Goal: Information Seeking & Learning: Learn about a topic

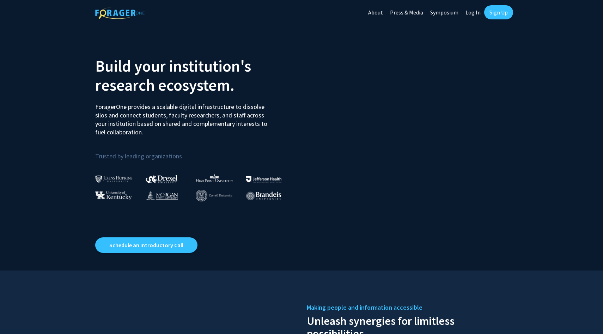
click at [473, 12] on link "Log In" at bounding box center [473, 12] width 22 height 25
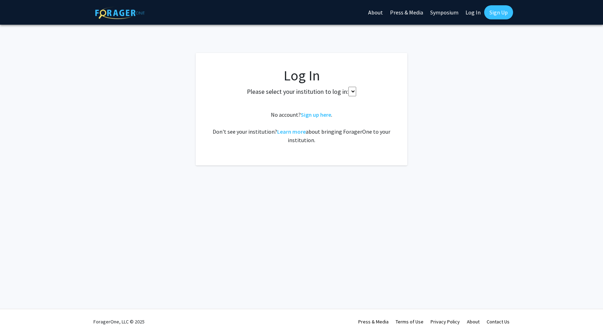
select select
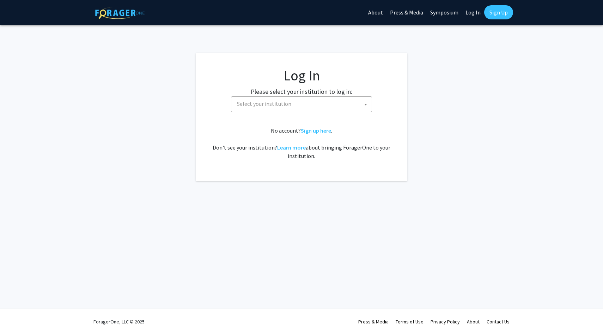
click at [303, 108] on span "Select your institution" at bounding box center [303, 104] width 138 height 14
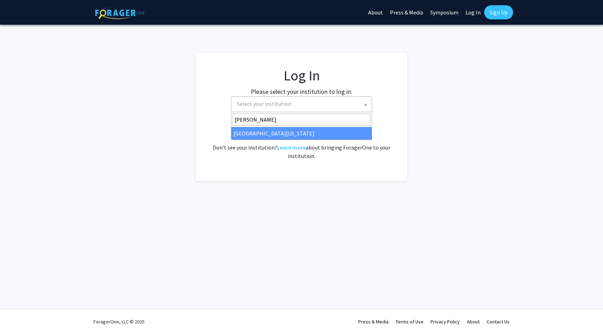
type input "ken"
select select "13"
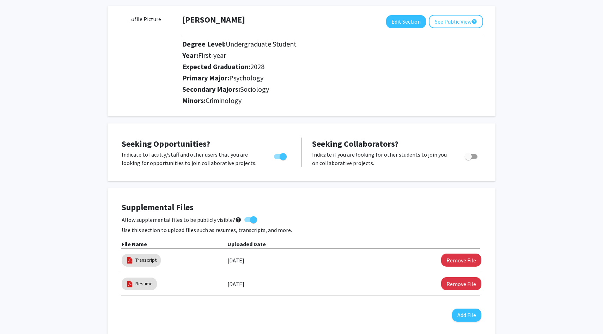
scroll to position [34, 0]
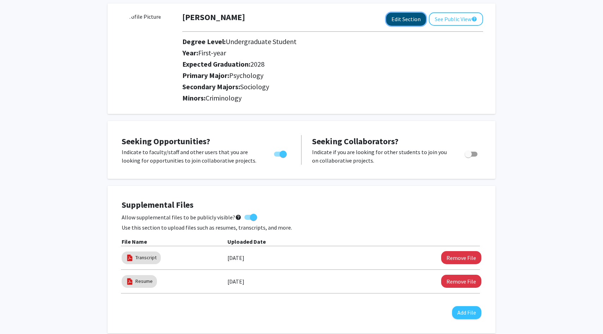
click at [405, 15] on button "Edit Section" at bounding box center [406, 19] width 40 height 13
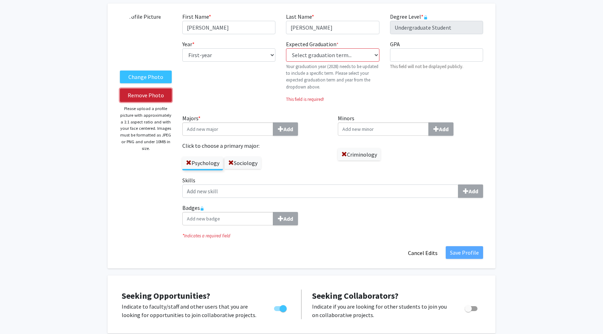
click at [136, 100] on button "Remove Photo" at bounding box center [146, 94] width 52 height 13
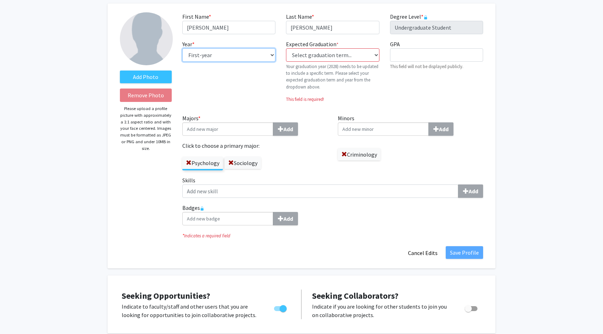
click at [233, 59] on select "--- First-year Sophomore Junior Senior Postbaccalaureate Certificate" at bounding box center [228, 54] width 93 height 13
select select "sophomore"
click at [182, 48] on select "--- First-year Sophomore Junior Senior Postbaccalaureate Certificate" at bounding box center [228, 54] width 93 height 13
click at [323, 54] on select "Select graduation term... Previous: 2028 (Please select a specific term) Spring…" at bounding box center [332, 54] width 93 height 13
select select "42: spring_2028"
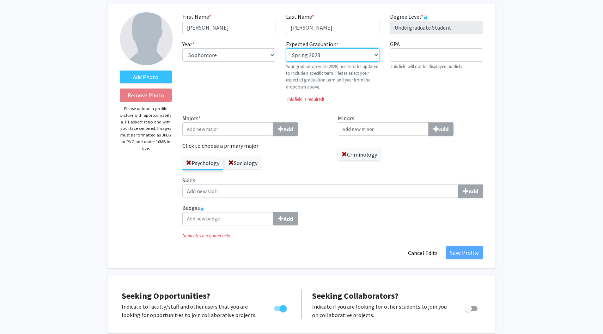
click at [286, 48] on select "Select graduation term... Previous: 2028 (Please select a specific term) Spring…" at bounding box center [332, 54] width 93 height 13
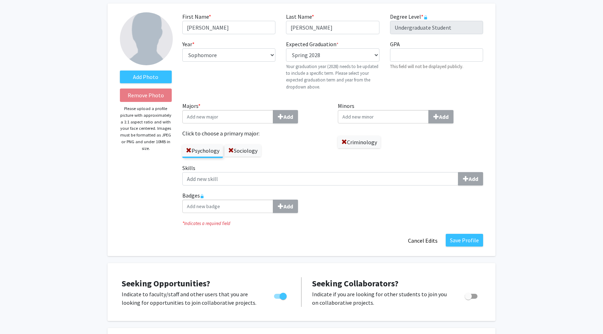
click at [238, 151] on label "Sociology" at bounding box center [243, 151] width 36 height 12
click at [0, 0] on input "Sociology" at bounding box center [0, 0] width 0 height 0
click at [231, 150] on span at bounding box center [231, 151] width 6 height 6
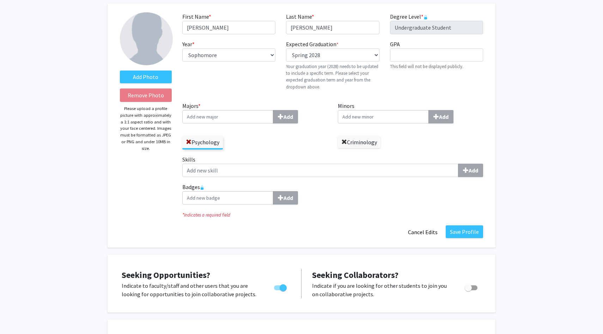
click at [344, 142] on span at bounding box center [344, 142] width 6 height 6
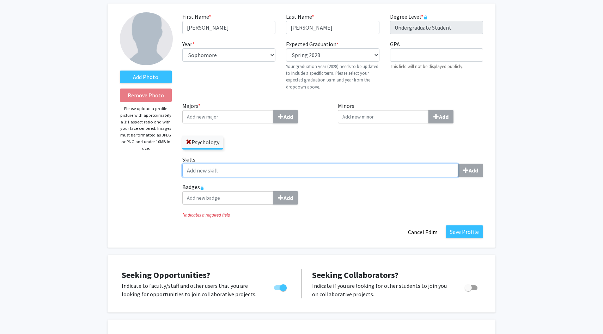
click at [393, 171] on input "Skills Add" at bounding box center [320, 170] width 276 height 13
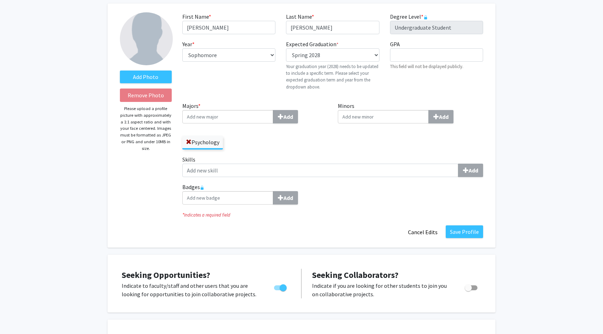
click at [391, 186] on label "Badges Add" at bounding box center [332, 194] width 301 height 22
click at [391, 179] on div "Skills Add" at bounding box center [332, 169] width 311 height 28
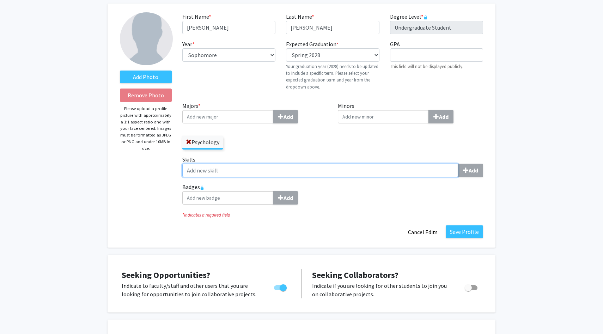
click at [391, 173] on input "Skills Add" at bounding box center [320, 170] width 276 height 13
type input "l"
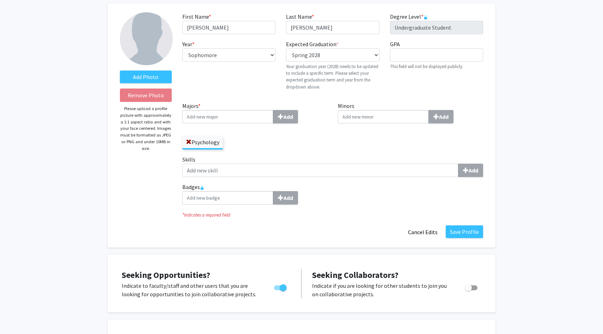
click at [410, 195] on div "Add" at bounding box center [332, 197] width 301 height 13
click at [435, 53] on input "GPA required" at bounding box center [436, 54] width 93 height 13
type input "4.0"
click at [395, 210] on div "* Indicates a required field" at bounding box center [332, 214] width 311 height 8
click at [467, 233] on button "Save Profile" at bounding box center [464, 231] width 37 height 13
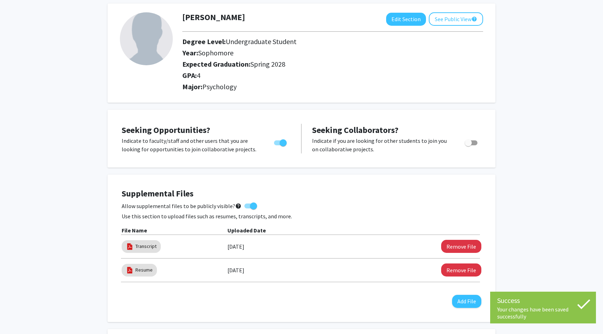
scroll to position [32, 0]
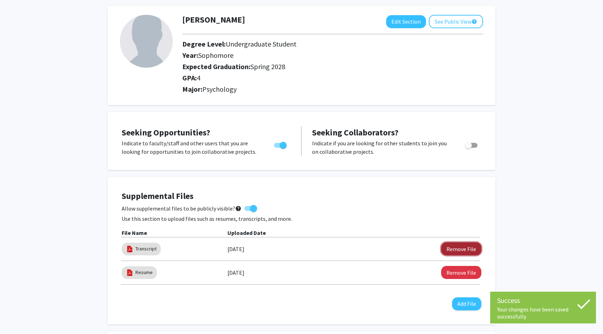
click at [468, 254] on button "Remove File" at bounding box center [461, 248] width 40 height 13
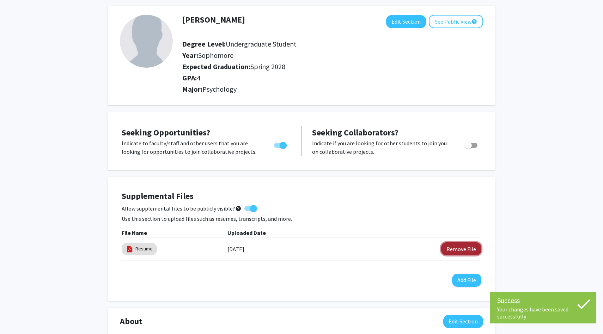
click at [467, 252] on button "Remove File" at bounding box center [461, 248] width 40 height 13
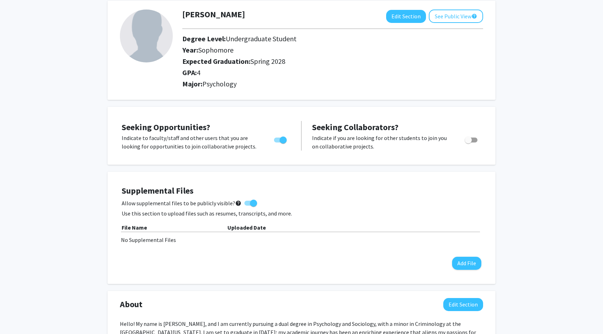
scroll to position [0, 0]
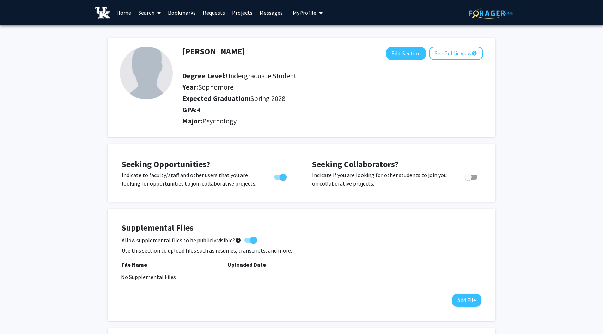
click at [149, 11] on link "Search" at bounding box center [150, 12] width 30 height 25
click at [155, 34] on span "Faculty/Staff" at bounding box center [161, 32] width 52 height 14
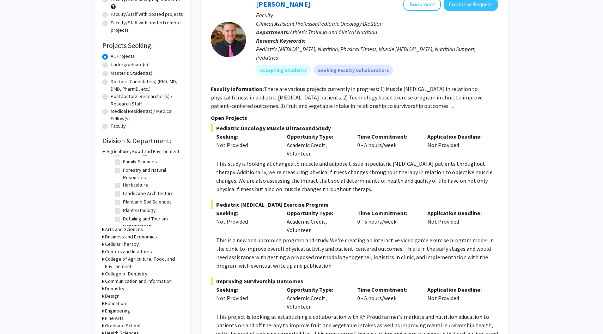
scroll to position [83, 0]
click at [137, 165] on label "Family Sciences" at bounding box center [140, 164] width 34 height 7
click at [128, 165] on input "Family Sciences" at bounding box center [125, 163] width 5 height 5
checkbox input "true"
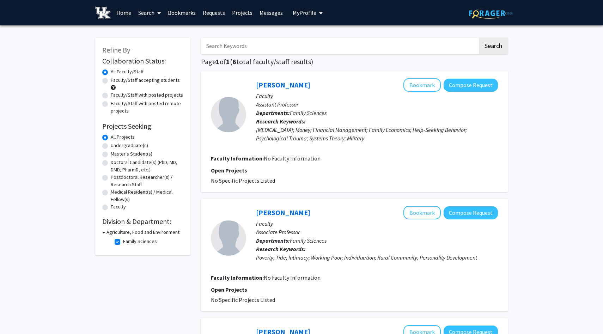
scroll to position [2, 0]
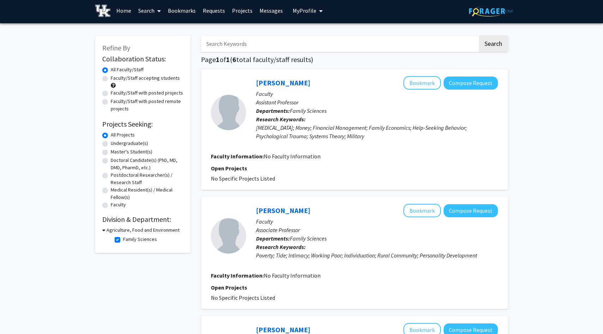
click at [130, 238] on label "Family Sciences" at bounding box center [140, 239] width 34 height 7
click at [128, 238] on input "Family Sciences" at bounding box center [125, 238] width 5 height 5
checkbox input "false"
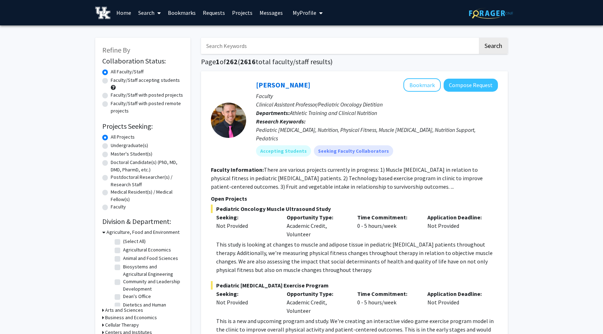
click at [126, 146] on label "Undergraduate(s)" at bounding box center [129, 145] width 37 height 7
click at [115, 146] on input "Undergraduate(s)" at bounding box center [113, 144] width 5 height 5
radio input "true"
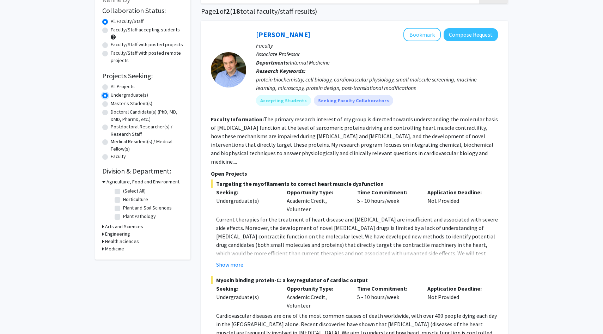
scroll to position [51, 0]
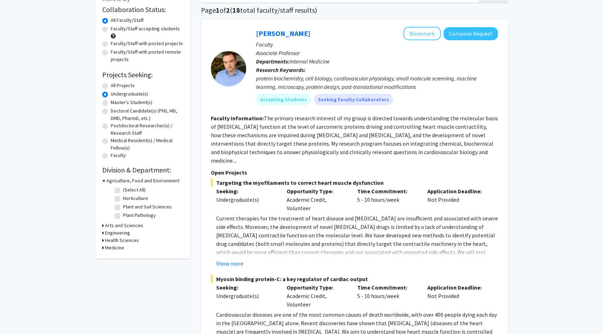
click at [125, 225] on h3 "Arts and Sciences" at bounding box center [124, 225] width 38 height 7
click at [120, 282] on h3 "Health Sciences" at bounding box center [122, 282] width 34 height 7
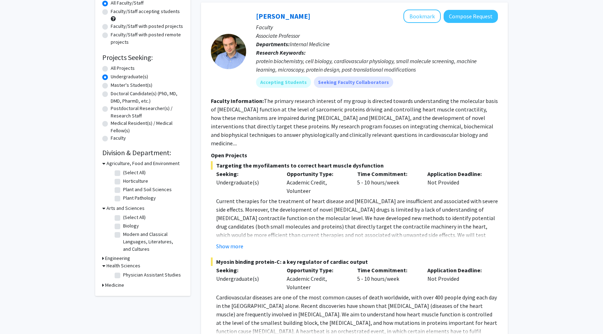
scroll to position [86, 0]
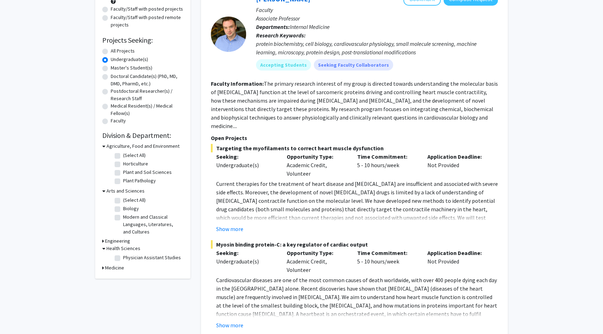
click at [118, 267] on h3 "Medicine" at bounding box center [114, 267] width 19 height 7
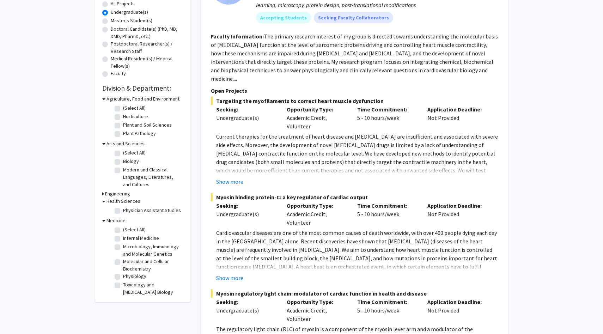
scroll to position [129, 0]
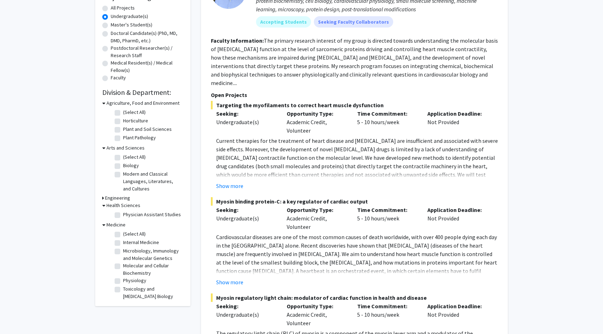
click at [130, 155] on label "(Select All)" at bounding box center [134, 156] width 23 height 7
click at [128, 155] on input "(Select All)" at bounding box center [125, 155] width 5 height 5
checkbox input "true"
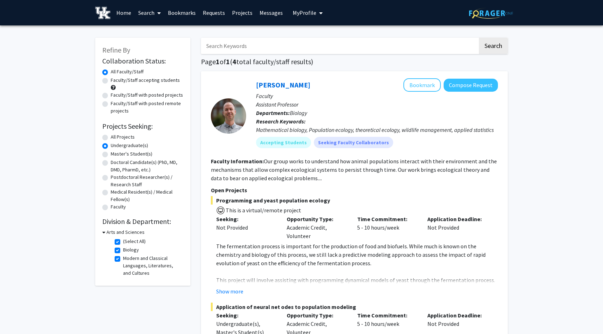
click at [130, 240] on label "(Select All)" at bounding box center [134, 241] width 23 height 7
click at [128, 240] on input "(Select All)" at bounding box center [125, 240] width 5 height 5
checkbox input "false"
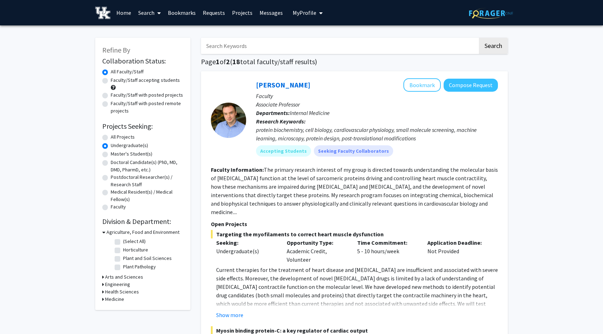
click at [246, 43] on input "Search Keywords" at bounding box center [339, 46] width 277 height 16
type input "psychology"
click at [486, 52] on button "Search" at bounding box center [493, 46] width 29 height 16
radio input "true"
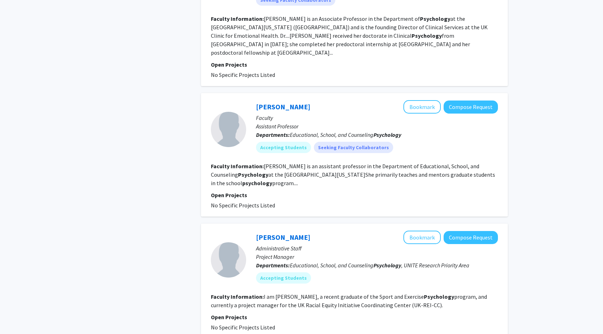
scroll to position [771, 0]
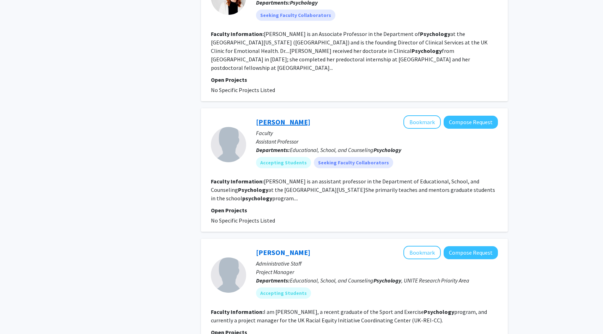
click at [281, 117] on link "Katherine Frye" at bounding box center [283, 121] width 54 height 9
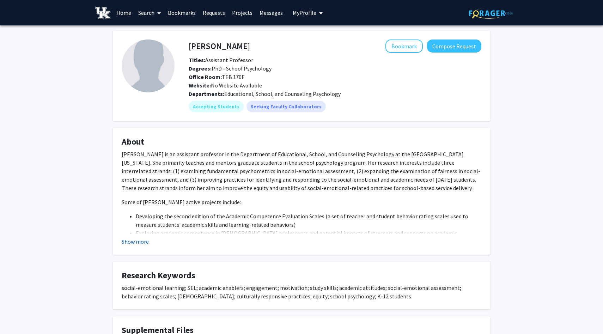
click at [134, 245] on button "Show more" at bounding box center [135, 241] width 27 height 8
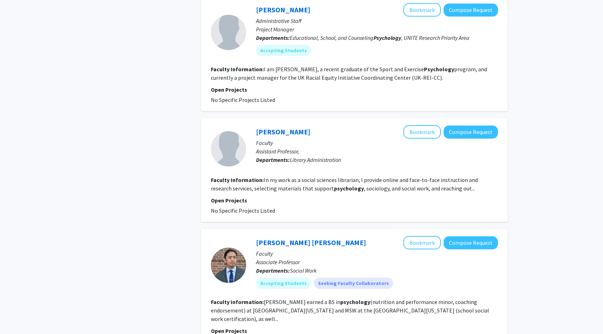
scroll to position [1076, 0]
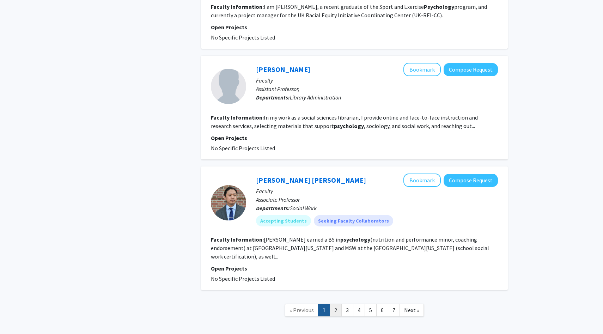
click at [334, 304] on link "2" at bounding box center [336, 310] width 12 height 12
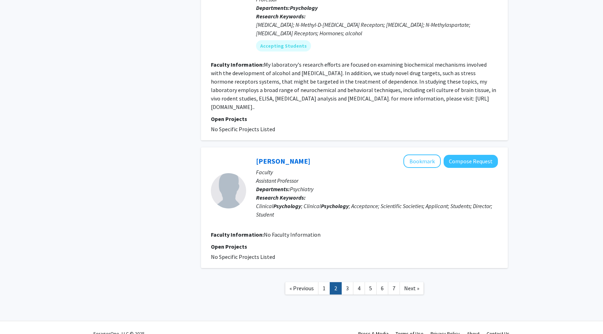
scroll to position [1202, 0]
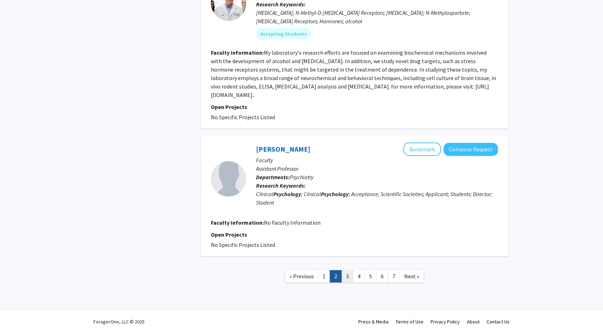
click at [352, 276] on link "3" at bounding box center [347, 276] width 12 height 12
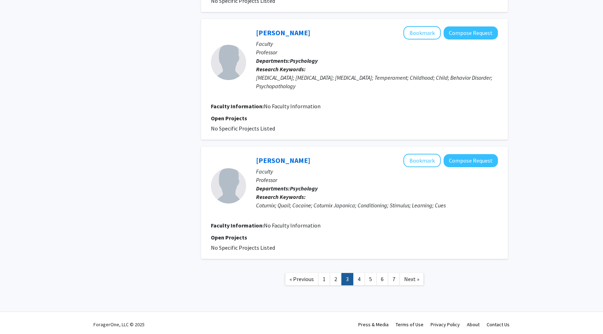
scroll to position [1131, 0]
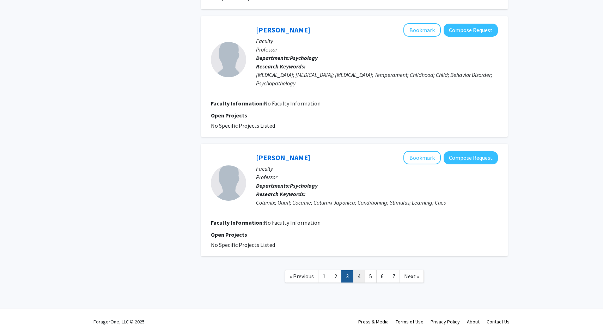
click at [364, 275] on link "4" at bounding box center [359, 276] width 12 height 12
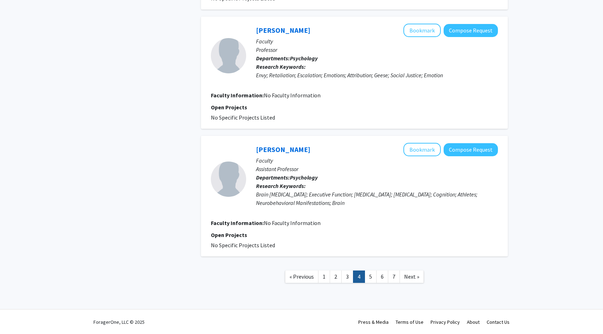
scroll to position [907, 0]
click at [373, 278] on link "5" at bounding box center [371, 276] width 12 height 12
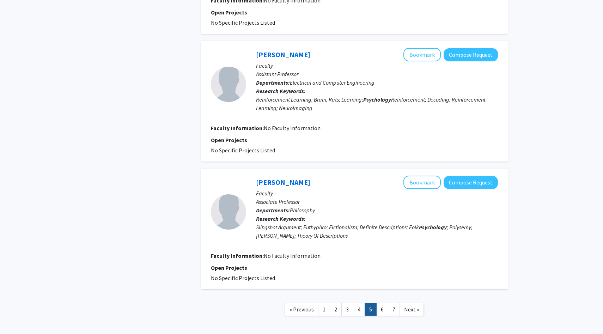
scroll to position [1101, 0]
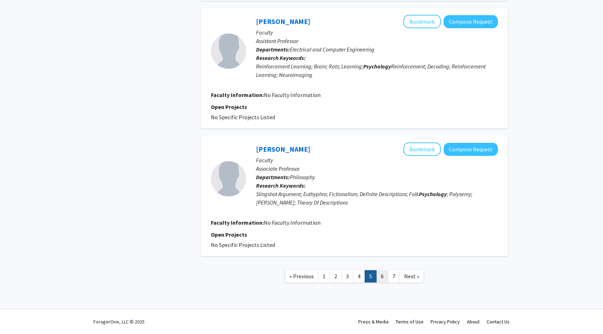
click at [383, 275] on link "6" at bounding box center [382, 276] width 12 height 12
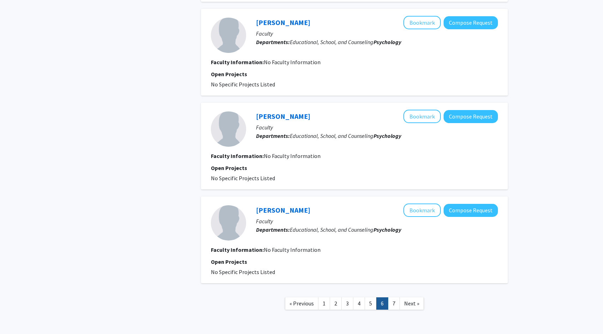
scroll to position [943, 0]
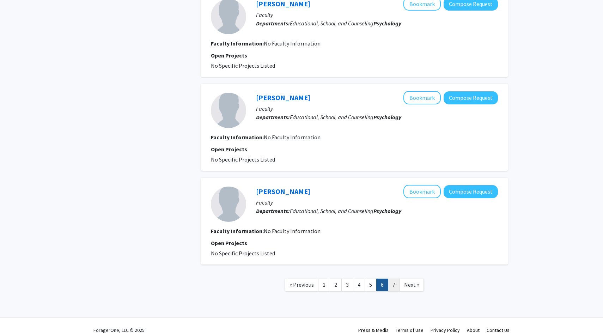
click at [392, 279] on link "7" at bounding box center [394, 285] width 12 height 12
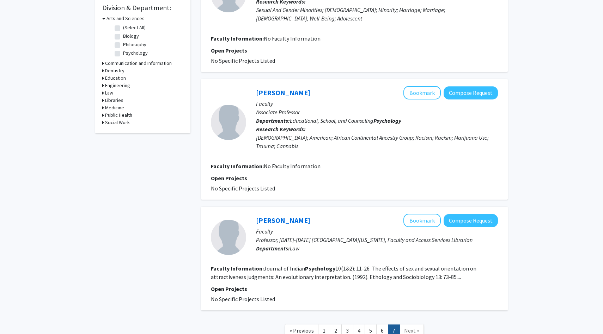
scroll to position [268, 0]
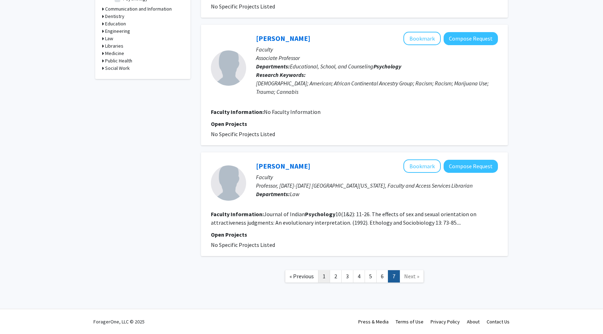
click at [327, 277] on link "1" at bounding box center [324, 276] width 12 height 12
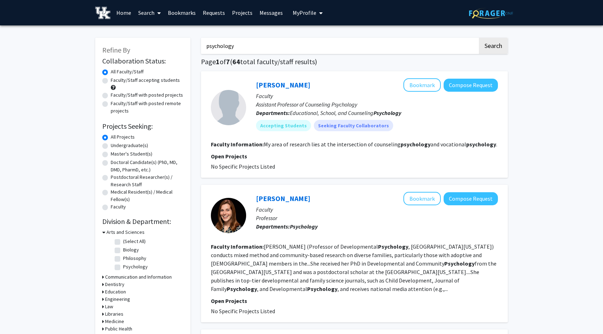
click at [185, 10] on link "Bookmarks" at bounding box center [181, 12] width 35 height 25
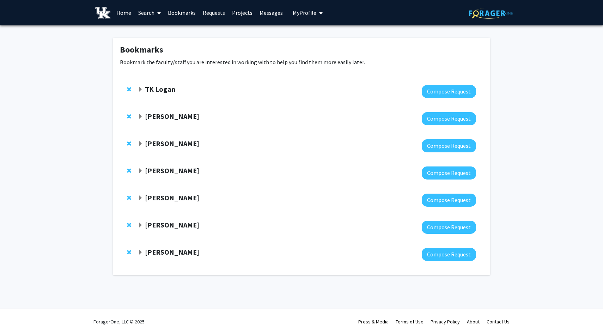
click at [166, 91] on strong "TK Logan" at bounding box center [160, 89] width 30 height 9
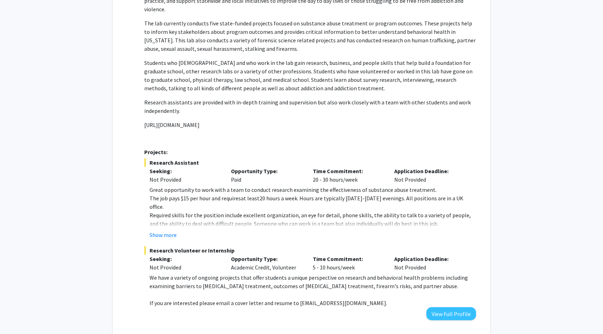
scroll to position [143, 0]
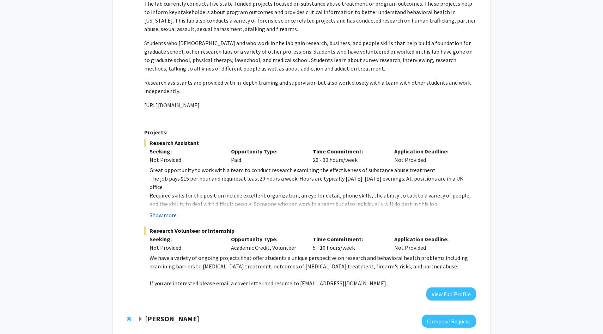
click at [165, 211] on button "Show more" at bounding box center [162, 215] width 27 height 8
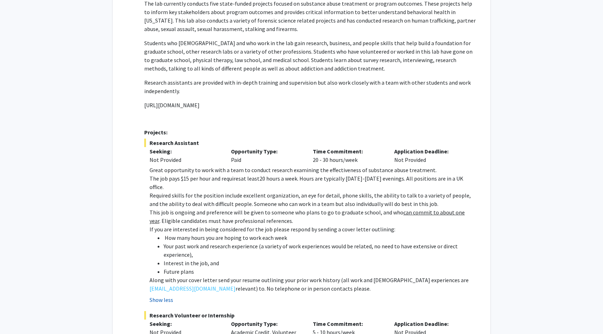
click at [165, 208] on p "This job is ongoing and preference will be given to someone who plans to go to …" at bounding box center [312, 216] width 326 height 17
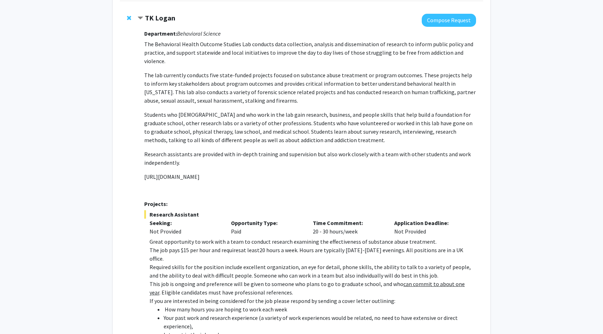
scroll to position [71, 0]
click at [164, 18] on strong "TK Logan" at bounding box center [160, 18] width 30 height 9
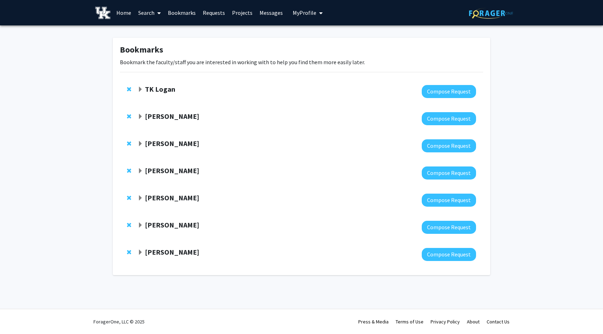
click at [171, 117] on strong "Joseph Hammer" at bounding box center [172, 116] width 54 height 9
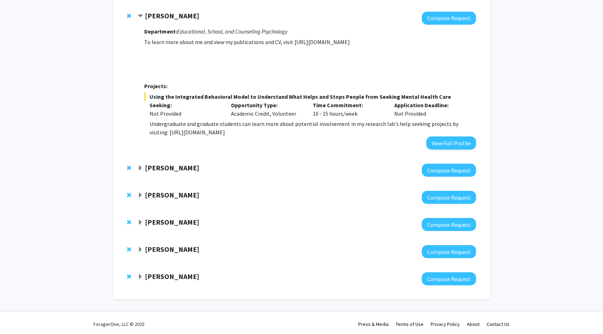
scroll to position [103, 0]
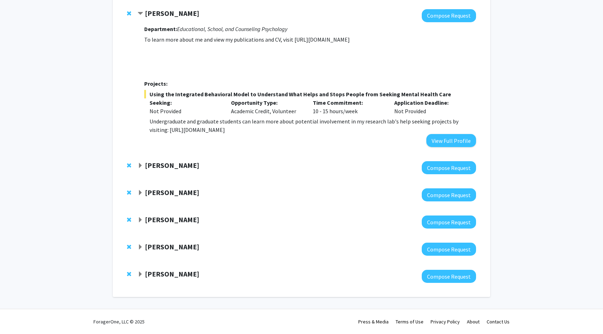
click at [172, 14] on strong "Joseph Hammer" at bounding box center [172, 13] width 54 height 9
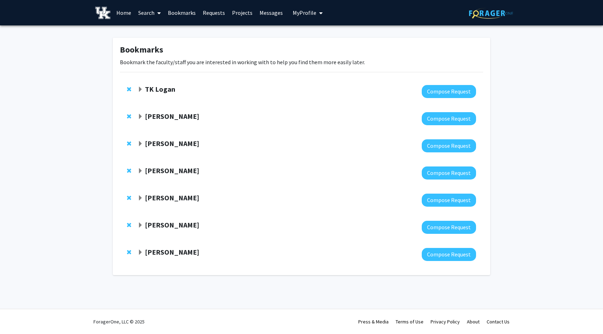
click at [180, 140] on strong "Thomas Zentall" at bounding box center [172, 143] width 54 height 9
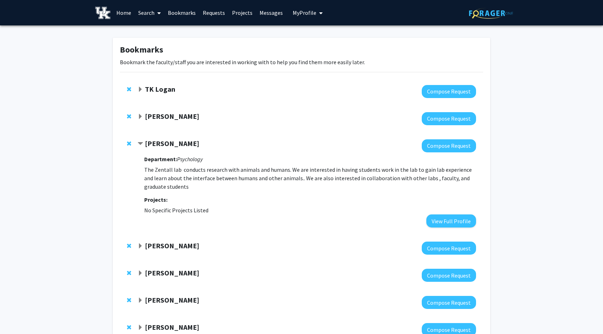
click at [180, 140] on strong "Thomas Zentall" at bounding box center [172, 143] width 54 height 9
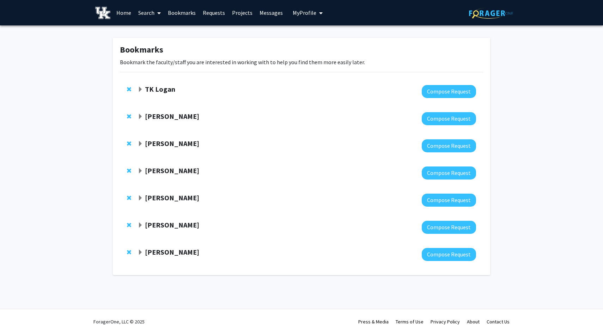
click at [171, 199] on strong "Jessica Bray" at bounding box center [172, 197] width 54 height 9
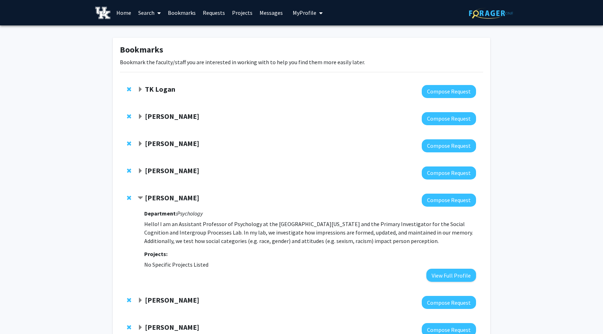
scroll to position [53, 0]
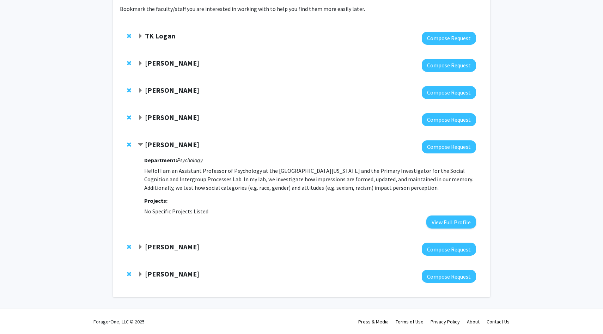
click at [159, 245] on strong "Sarah Geegan" at bounding box center [172, 246] width 54 height 9
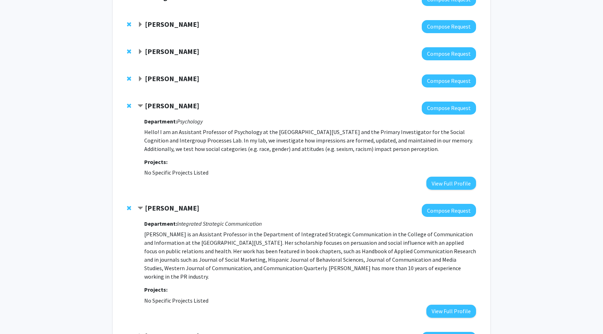
scroll to position [145, 0]
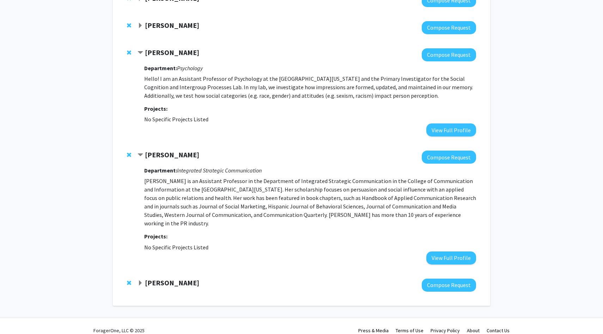
click at [159, 282] on div at bounding box center [307, 285] width 338 height 13
click at [161, 278] on strong "Jennifer Scarduzio" at bounding box center [172, 282] width 54 height 9
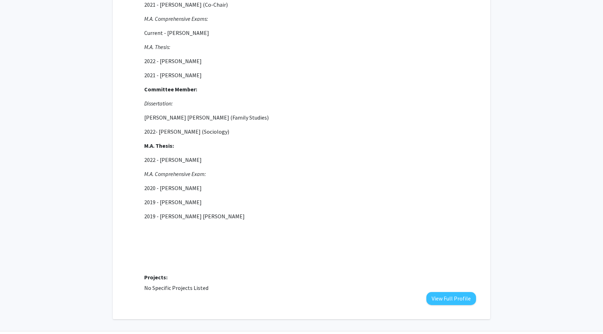
scroll to position [689, 0]
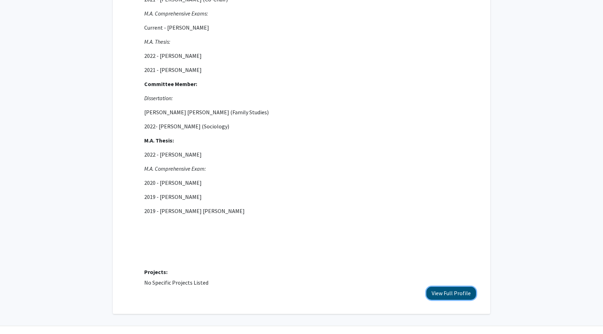
click at [442, 287] on button "View Full Profile" at bounding box center [451, 293] width 50 height 13
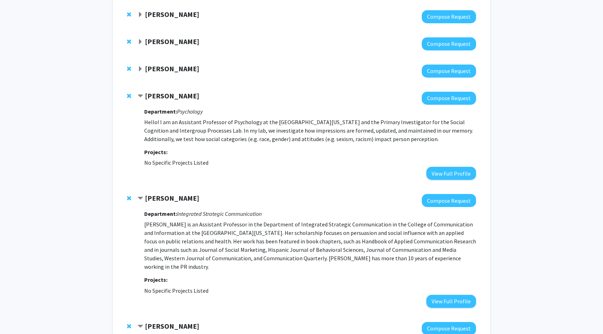
scroll to position [101, 0]
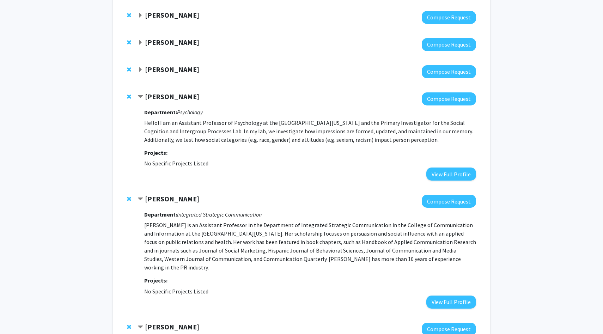
click at [175, 67] on strong "[PERSON_NAME]" at bounding box center [172, 69] width 54 height 9
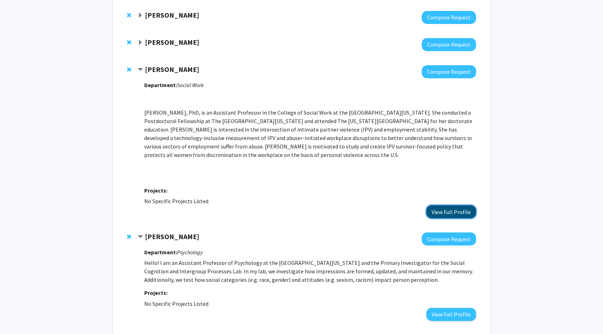
click at [440, 207] on button "View Full Profile" at bounding box center [451, 211] width 50 height 13
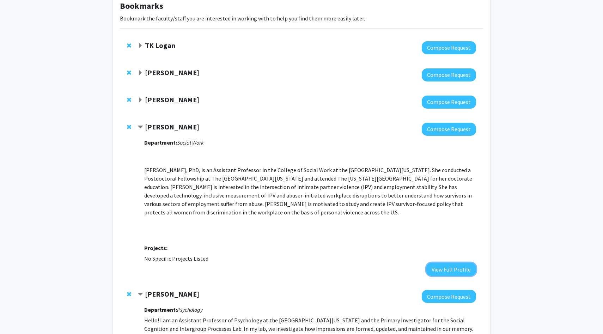
scroll to position [42, 0]
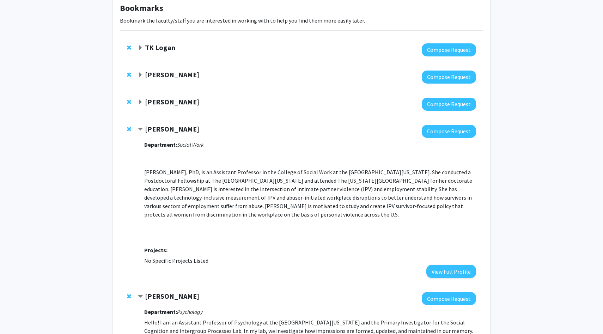
click at [169, 100] on strong "Thomas Zentall" at bounding box center [172, 101] width 54 height 9
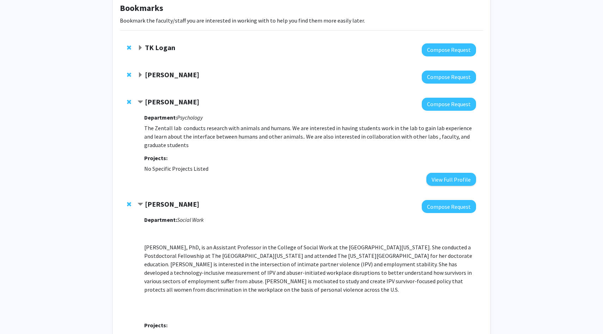
click at [186, 77] on strong "Joseph Hammer" at bounding box center [172, 74] width 54 height 9
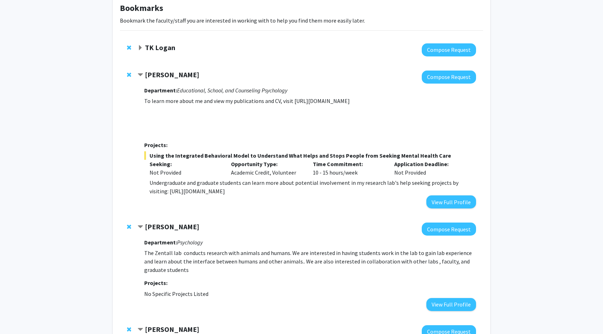
click at [166, 47] on strong "TK Logan" at bounding box center [160, 47] width 30 height 9
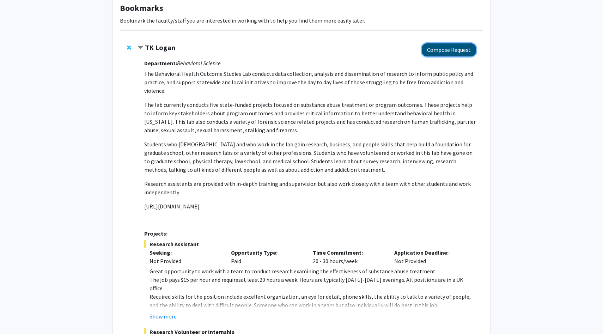
click at [436, 56] on button "Compose Request" at bounding box center [449, 49] width 54 height 13
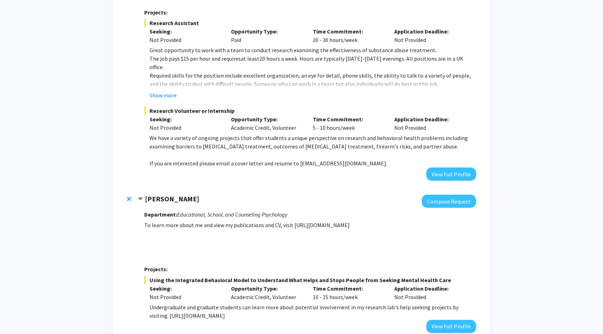
scroll to position [278, 0]
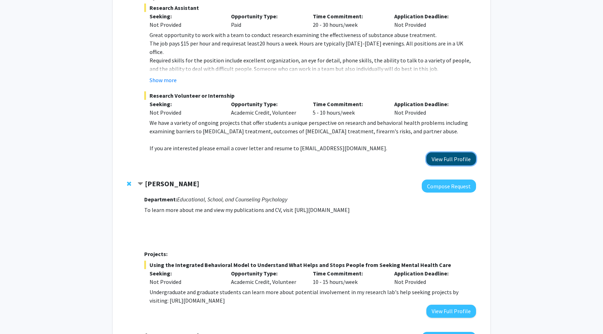
click at [464, 155] on button "View Full Profile" at bounding box center [451, 158] width 50 height 13
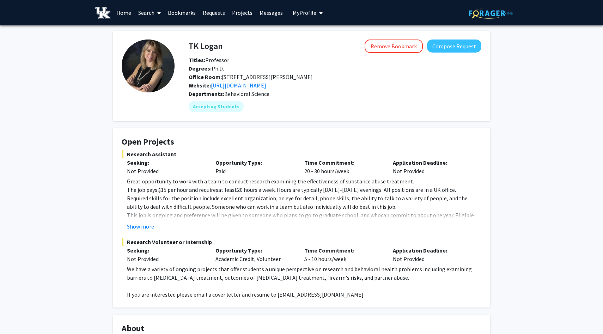
click at [151, 12] on link "Search" at bounding box center [150, 12] width 30 height 25
click at [159, 31] on span "Faculty/Staff" at bounding box center [161, 32] width 52 height 14
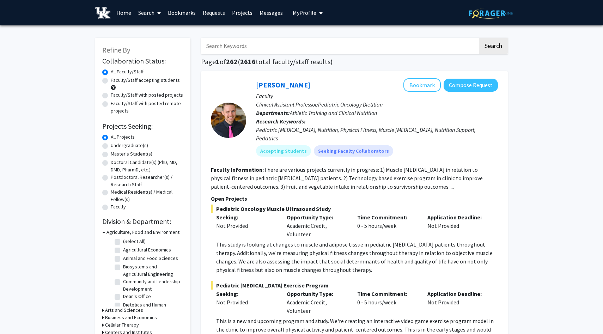
click at [220, 46] on input "Search Keywords" at bounding box center [339, 46] width 277 height 16
type input "linguistic"
click at [479, 38] on button "Search" at bounding box center [493, 46] width 29 height 16
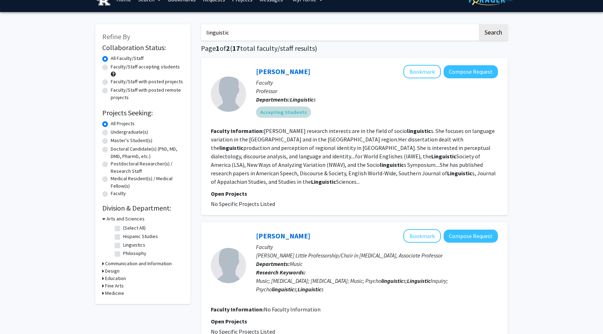
scroll to position [17, 0]
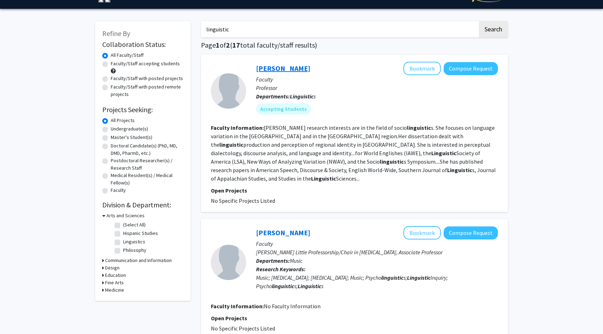
click at [277, 65] on link "Jennifer Cramer" at bounding box center [283, 68] width 54 height 9
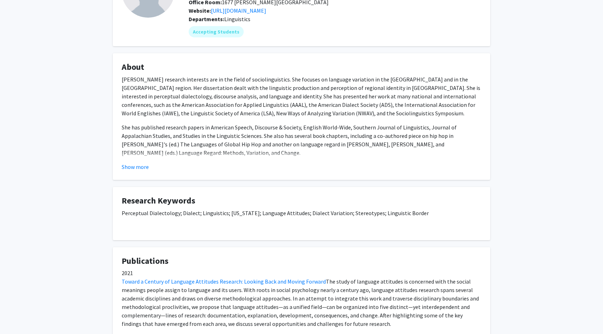
scroll to position [60, 0]
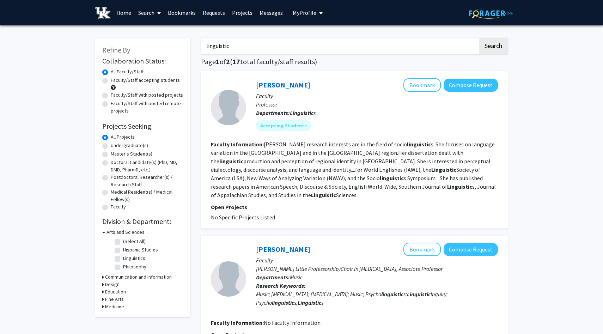
click at [225, 44] on input "linguistic" at bounding box center [339, 46] width 277 height 16
click at [487, 46] on button "Search" at bounding box center [493, 46] width 29 height 16
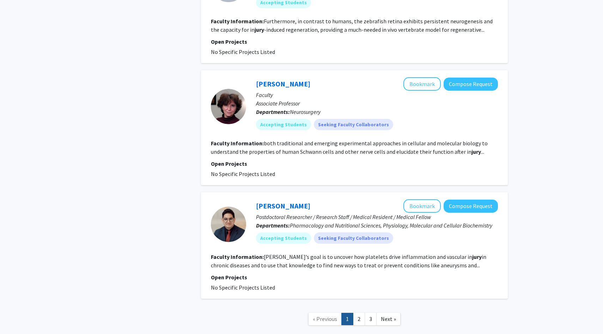
scroll to position [1144, 0]
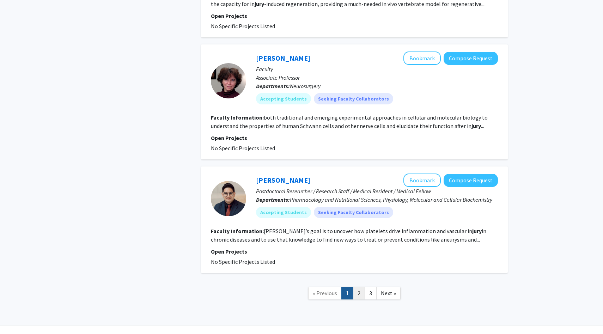
click at [363, 287] on link "2" at bounding box center [359, 293] width 12 height 12
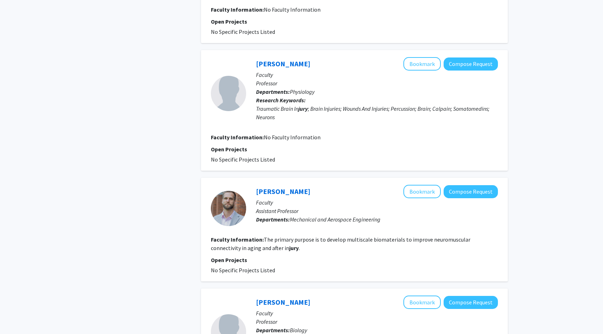
scroll to position [1118, 0]
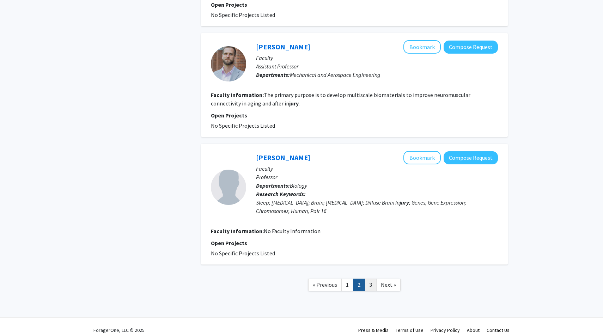
click at [370, 279] on link "3" at bounding box center [371, 285] width 12 height 12
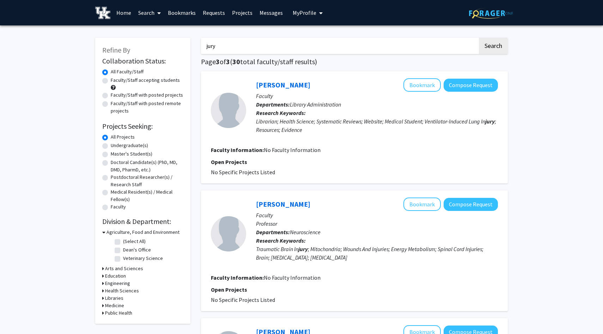
click at [242, 40] on input "jury" at bounding box center [339, 46] width 277 height 16
click at [241, 45] on input "jury" at bounding box center [339, 46] width 277 height 16
click at [479, 38] on button "Search" at bounding box center [493, 46] width 29 height 16
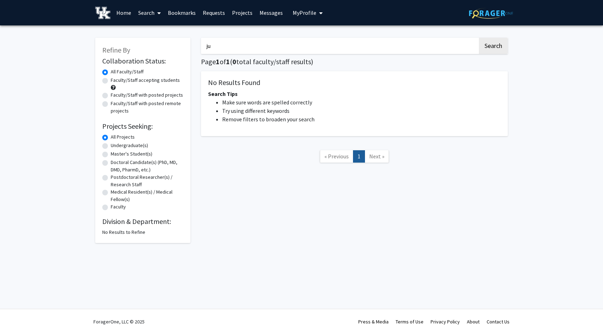
type input "j"
type input "memory"
click at [479, 38] on button "Search" at bounding box center [493, 46] width 29 height 16
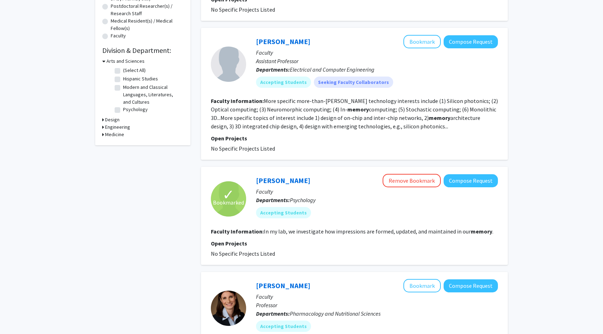
scroll to position [228, 0]
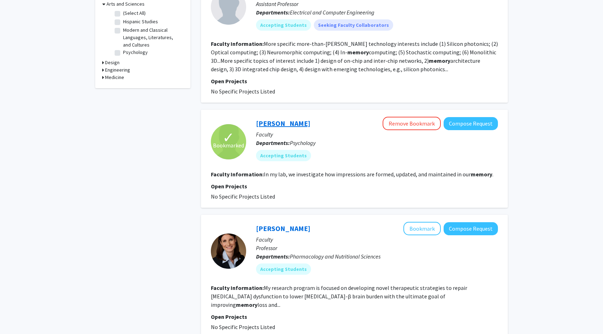
click at [274, 124] on link "Jessica Bray" at bounding box center [283, 123] width 54 height 9
